Goal: Transaction & Acquisition: Purchase product/service

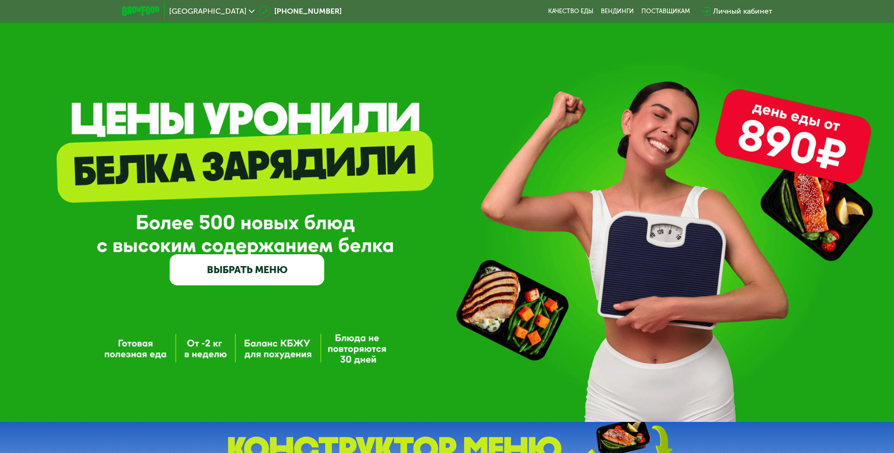
drag, startPoint x: 162, startPoint y: 8, endPoint x: 126, endPoint y: 9, distance: 35.8
click at [126, 9] on div at bounding box center [140, 10] width 47 height 19
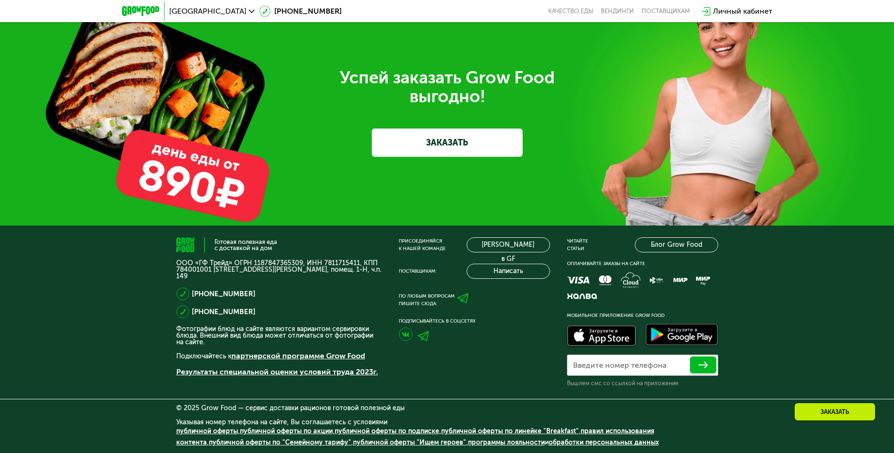
scroll to position [2939, 0]
drag, startPoint x: 558, startPoint y: 77, endPoint x: 471, endPoint y: 71, distance: 86.9
click at [471, 71] on div "Успей заказать Grow Food выгодно!" at bounding box center [447, 87] width 528 height 38
copy div "Grow Food"
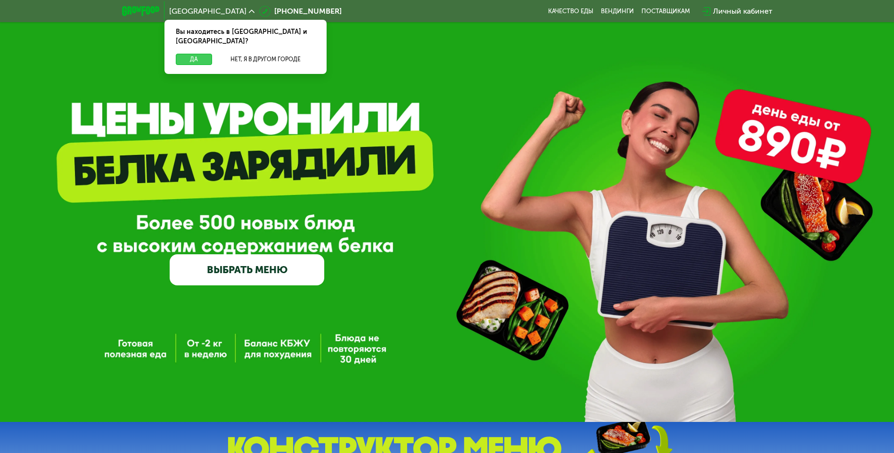
click at [205, 54] on button "Да" at bounding box center [194, 59] width 36 height 11
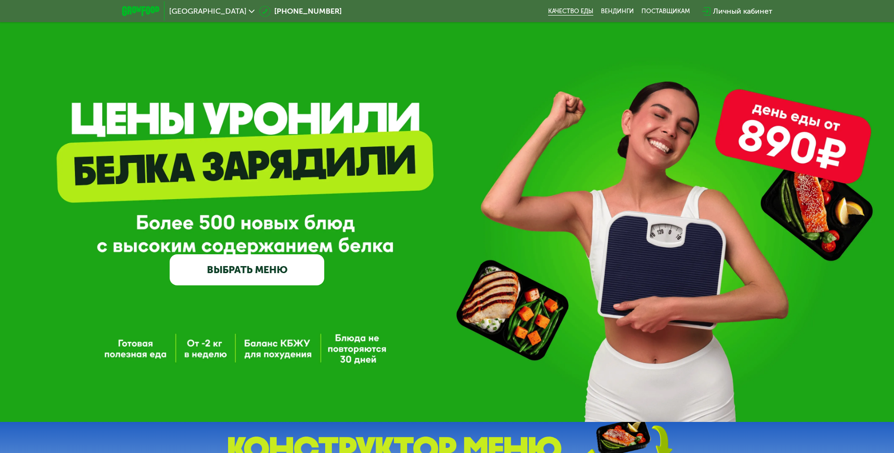
click at [566, 10] on link "Качество еды" at bounding box center [570, 12] width 45 height 8
click at [270, 266] on link "ВЫБРАТЬ МЕНЮ" at bounding box center [247, 270] width 155 height 31
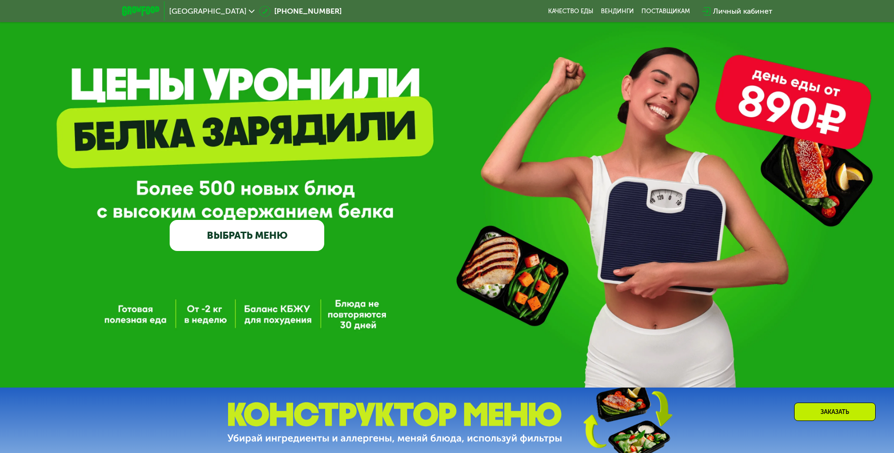
scroll to position [507, 0]
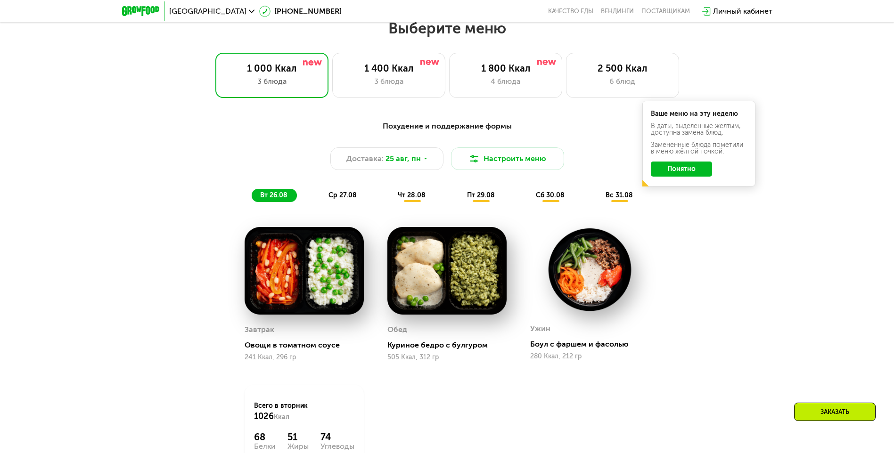
drag, startPoint x: 164, startPoint y: 137, endPoint x: 181, endPoint y: 137, distance: 16.0
click at [165, 137] on div "Похудение и поддержание формы Доставка: 25 авг, пн Настроить меню вт 26.08 ср 2…" at bounding box center [447, 161] width 569 height 93
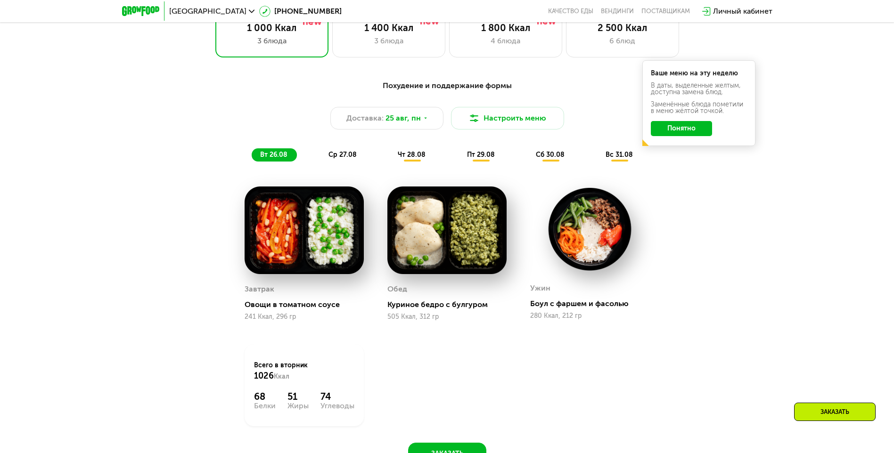
scroll to position [554, 0]
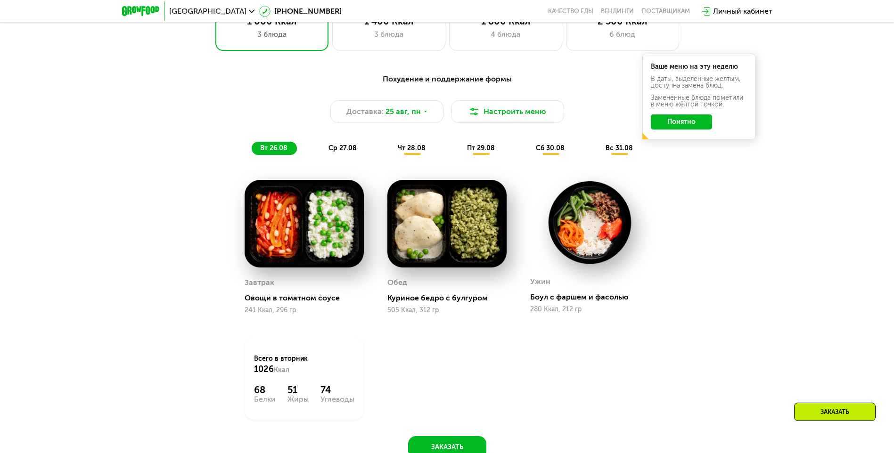
click at [346, 152] on span "ср 27.08" at bounding box center [342, 148] width 28 height 8
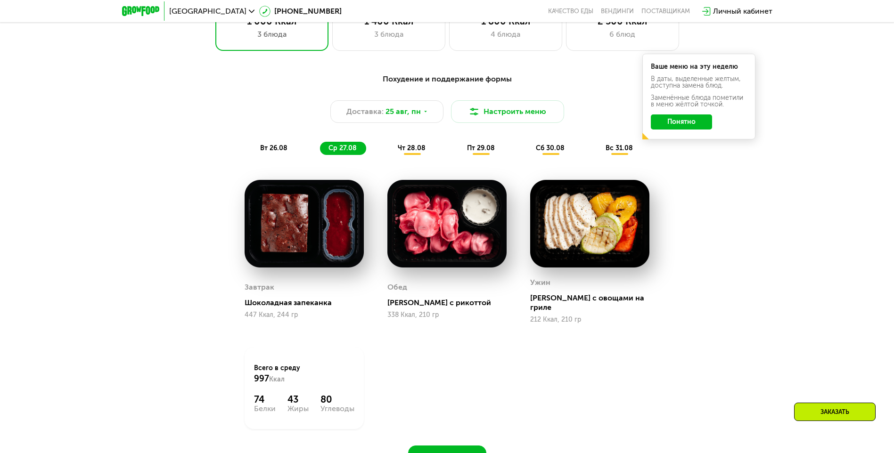
click at [413, 148] on span "чт 28.08" at bounding box center [412, 148] width 28 height 8
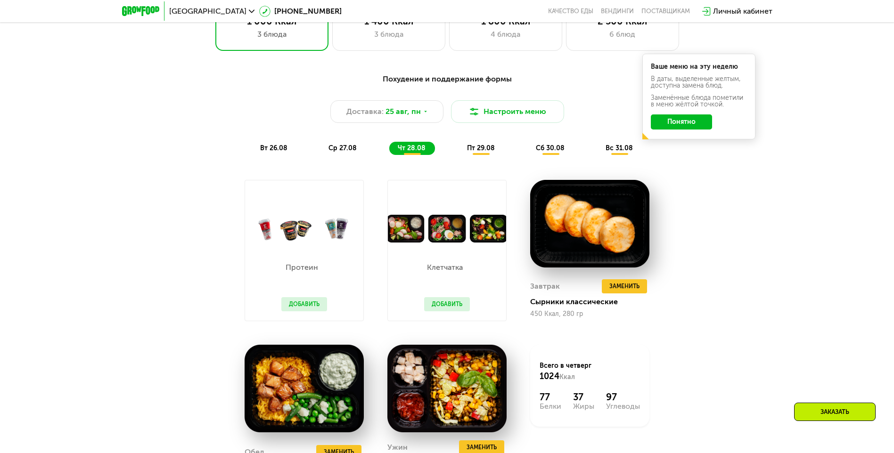
click at [479, 152] on span "пт 29.08" at bounding box center [481, 148] width 28 height 8
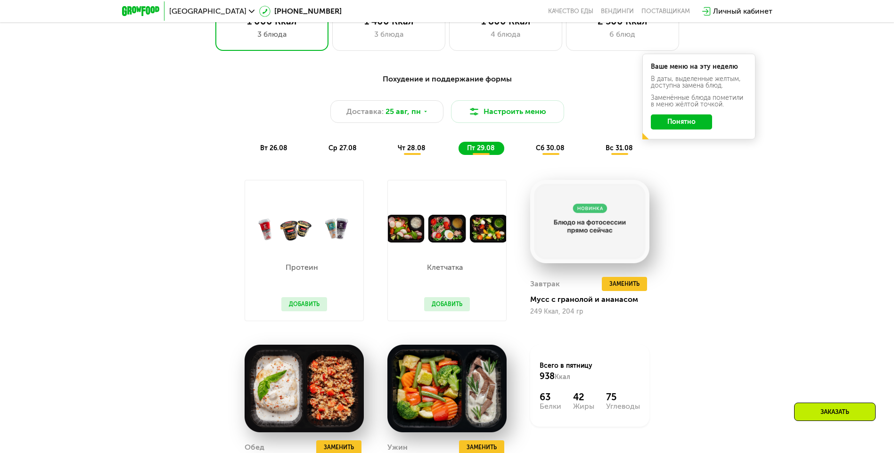
click at [624, 152] on span "вс 31.08" at bounding box center [619, 148] width 27 height 8
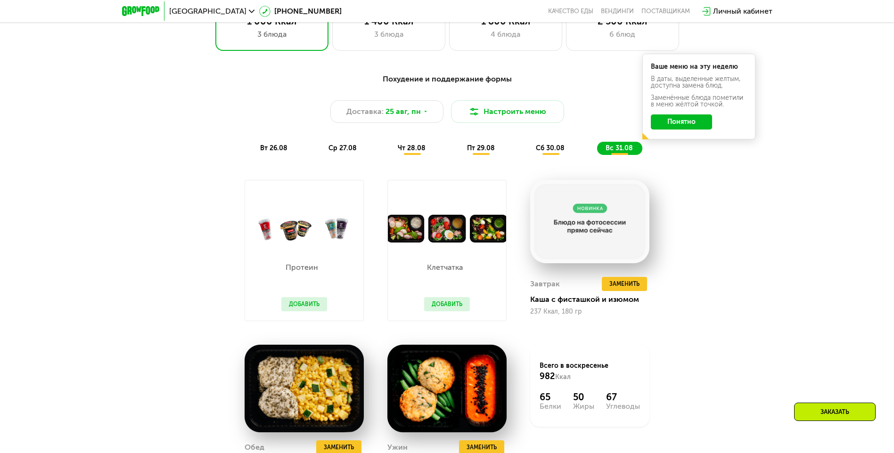
click at [553, 152] on span "сб 30.08" at bounding box center [550, 148] width 29 height 8
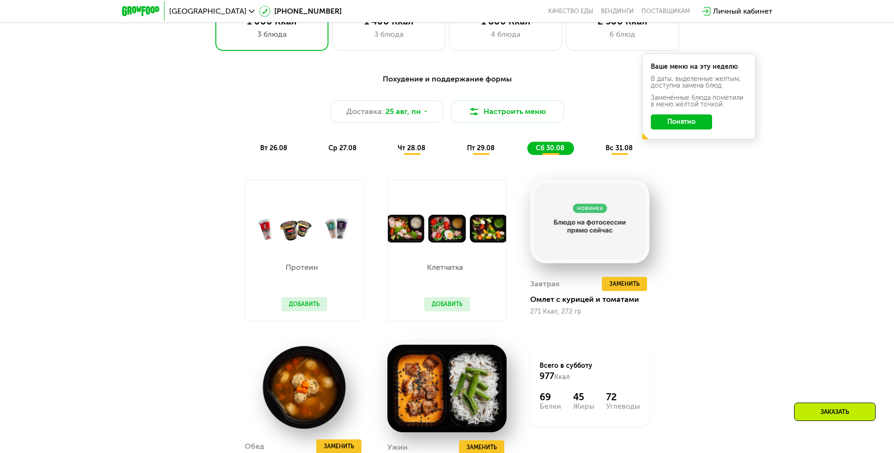
click at [481, 152] on span "пт 29.08" at bounding box center [481, 148] width 28 height 8
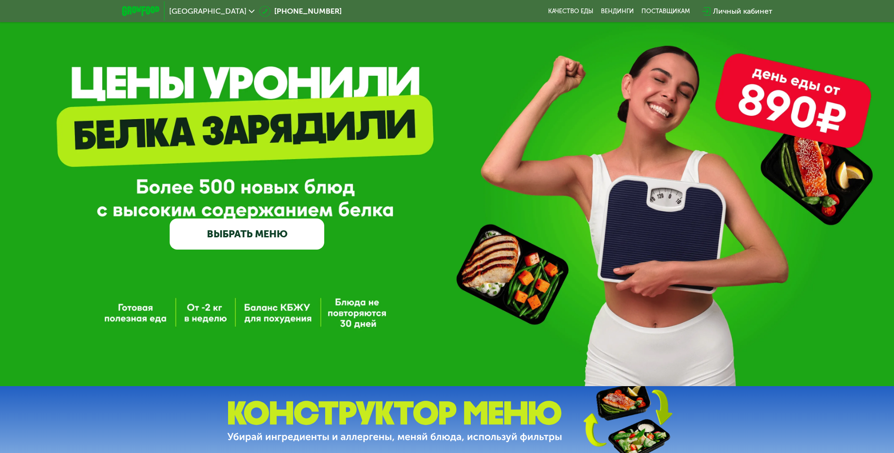
scroll to position [0, 0]
